Goal: Task Accomplishment & Management: Use online tool/utility

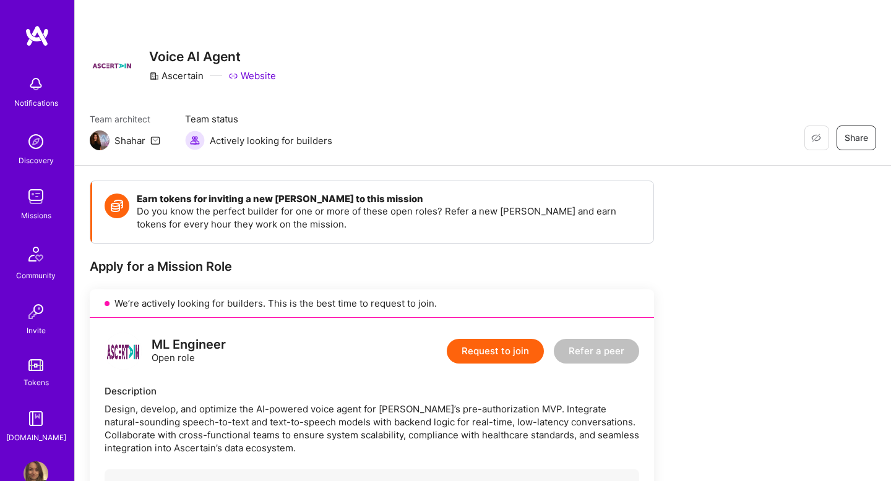
click at [28, 144] on img at bounding box center [36, 141] width 25 height 25
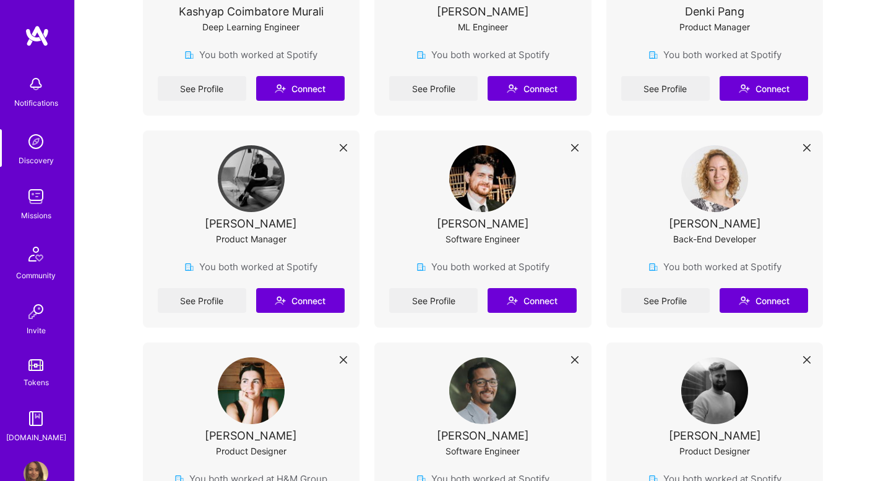
scroll to position [363, 0]
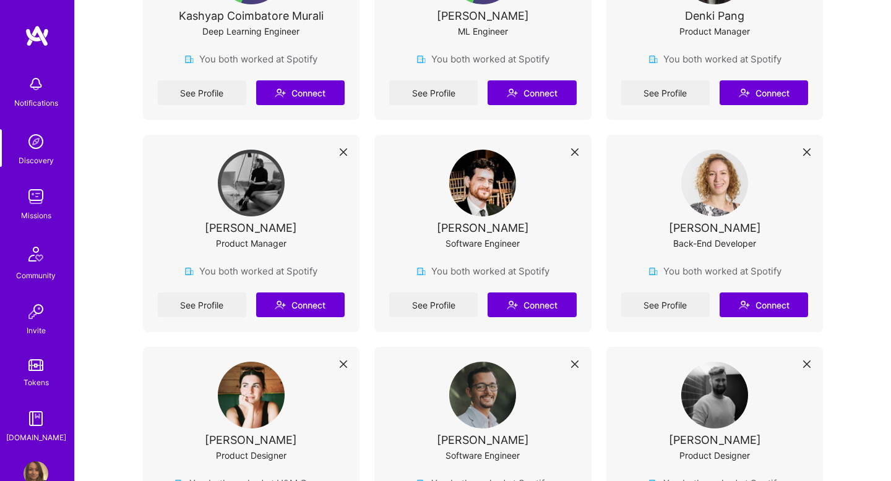
click at [41, 212] on div "Missions" at bounding box center [36, 215] width 30 height 13
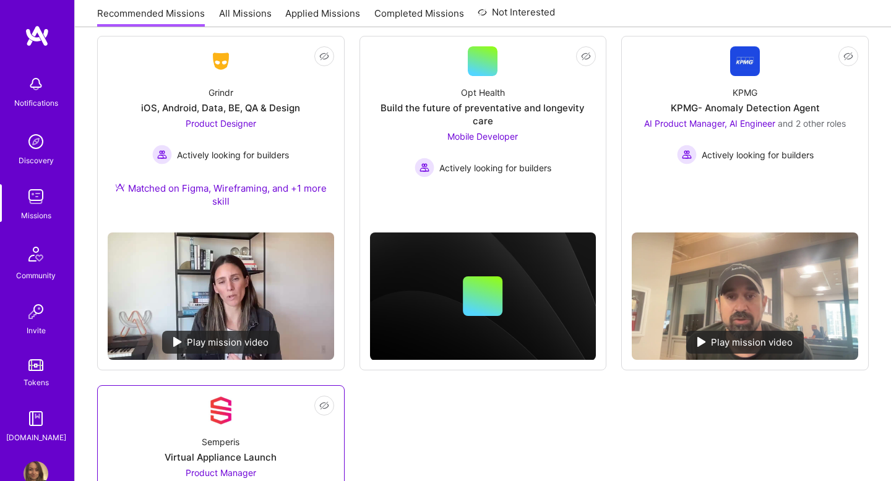
scroll to position [85, 0]
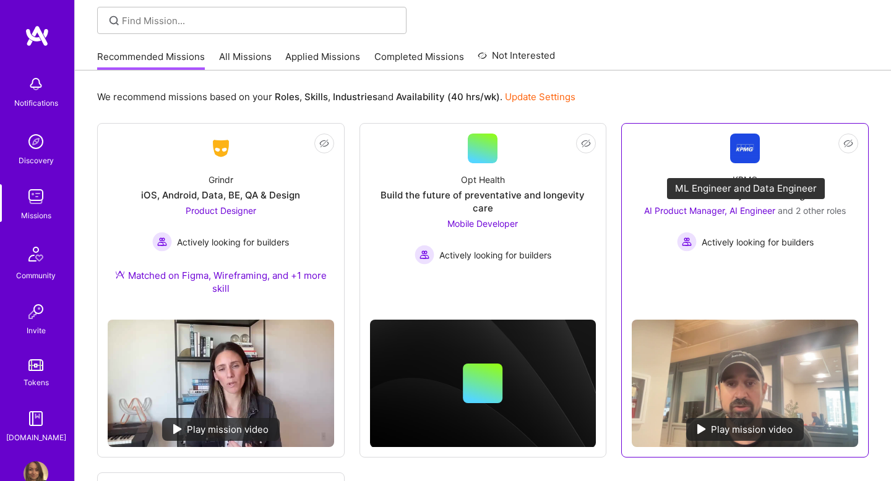
click at [673, 210] on span "AI Product Manager, AI Engineer" at bounding box center [709, 210] width 131 height 11
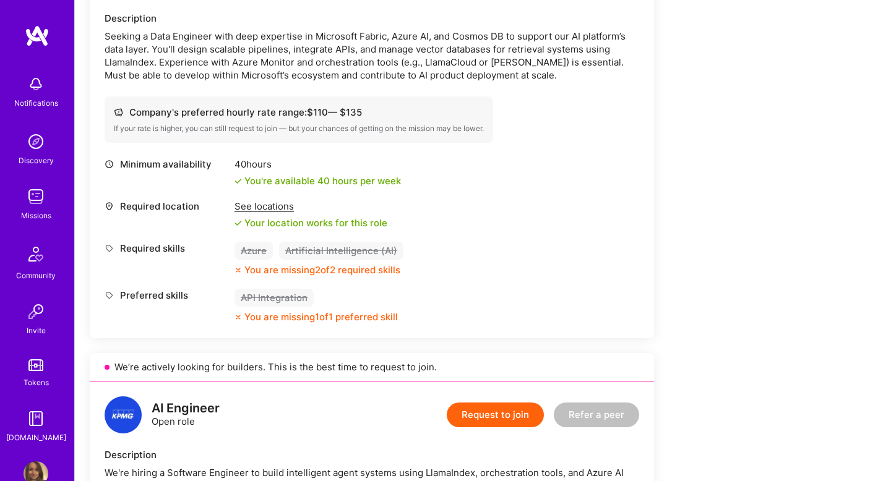
scroll to position [1296, 0]
